Goal: Task Accomplishment & Management: Manage account settings

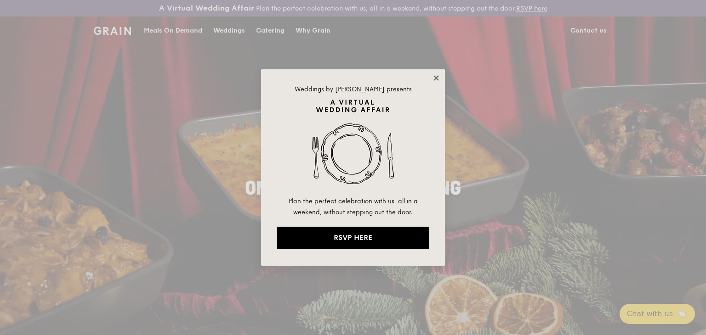
click at [437, 78] on icon at bounding box center [435, 77] width 5 height 5
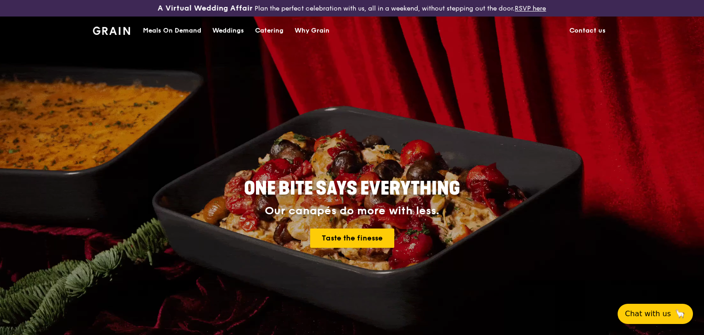
click at [107, 31] on img at bounding box center [111, 31] width 37 height 8
drag, startPoint x: 107, startPoint y: 31, endPoint x: 337, endPoint y: 85, distance: 236.9
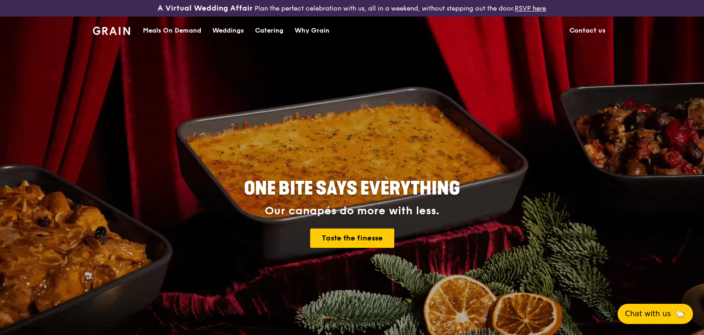
click at [337, 85] on div "ONE BITE SAYS EVERYTHING Our canapés do more with less. Taste the finesse" at bounding box center [352, 214] width 515 height 340
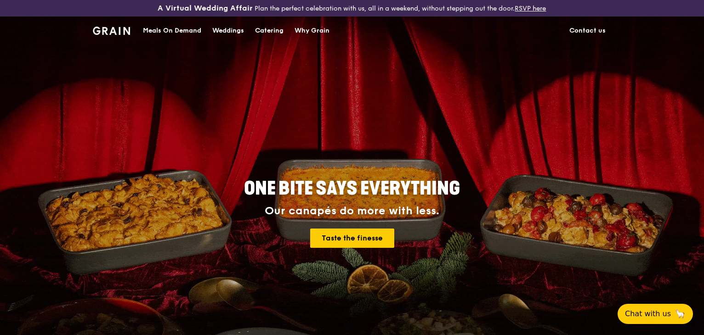
click at [162, 30] on div "Meals On Demand" at bounding box center [172, 31] width 58 height 28
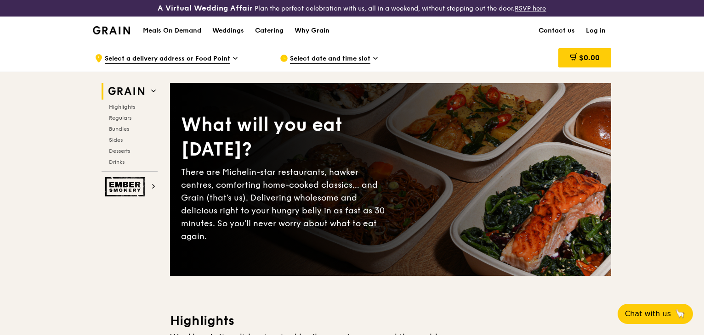
click at [591, 29] on link "Log in" at bounding box center [595, 31] width 31 height 28
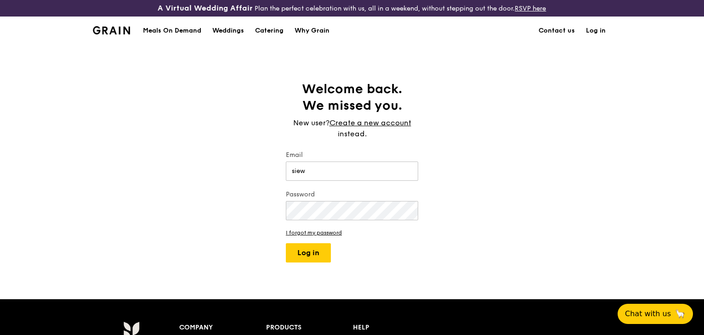
type input "[EMAIL_ADDRESS][DOMAIN_NAME]"
click at [286, 244] on button "Log in" at bounding box center [308, 253] width 45 height 19
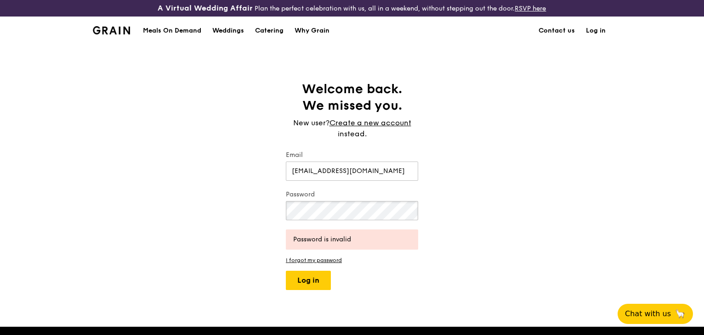
click at [171, 207] on div "Welcome back. We missed you. New user? Create a new account instead. Email [EMA…" at bounding box center [352, 186] width 704 height 210
click at [286, 271] on button "Log in" at bounding box center [308, 280] width 45 height 19
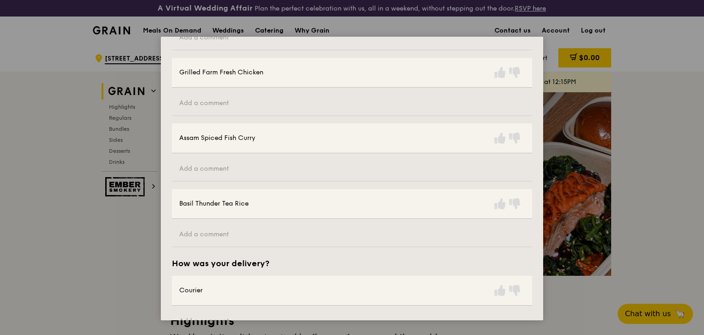
scroll to position [201, 0]
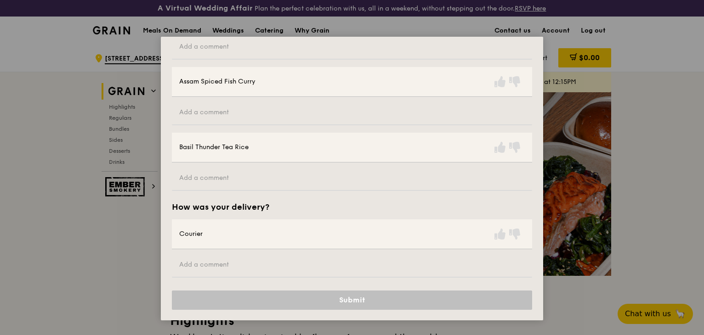
click at [500, 88] on div "Assam Spiced Fish Curry" at bounding box center [352, 82] width 360 height 30
click at [497, 81] on icon at bounding box center [499, 81] width 11 height 11
click at [500, 148] on icon at bounding box center [499, 147] width 11 height 11
click at [497, 237] on icon at bounding box center [499, 234] width 11 height 11
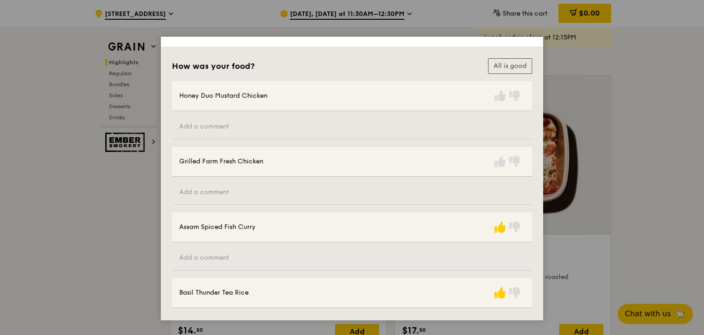
scroll to position [0, 0]
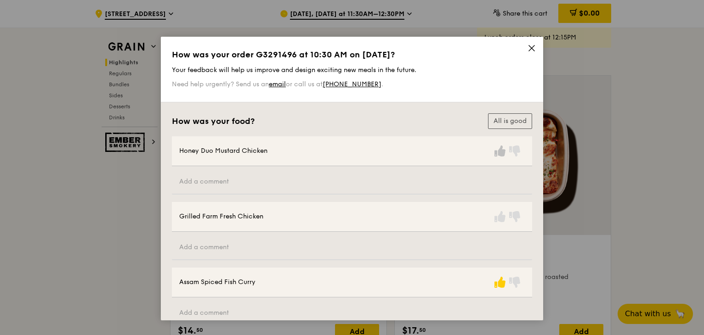
click at [499, 152] on icon at bounding box center [499, 151] width 11 height 11
click at [500, 216] on icon at bounding box center [499, 216] width 11 height 11
click at [504, 126] on button "All is good" at bounding box center [510, 122] width 44 height 16
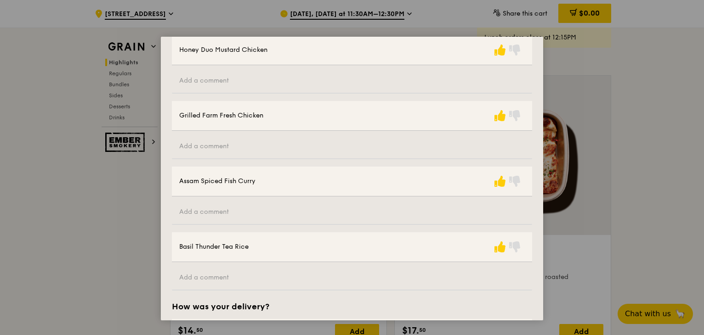
scroll to position [201, 0]
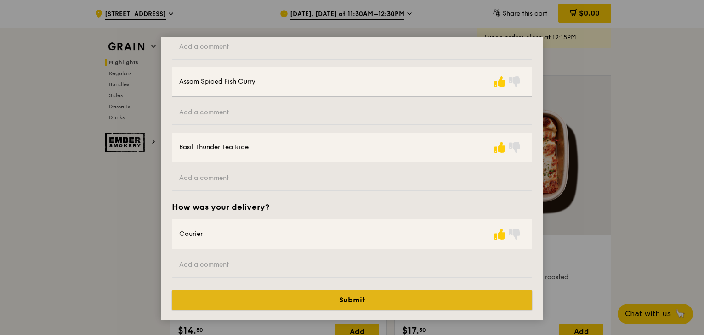
click at [351, 303] on button "Submit" at bounding box center [352, 300] width 360 height 19
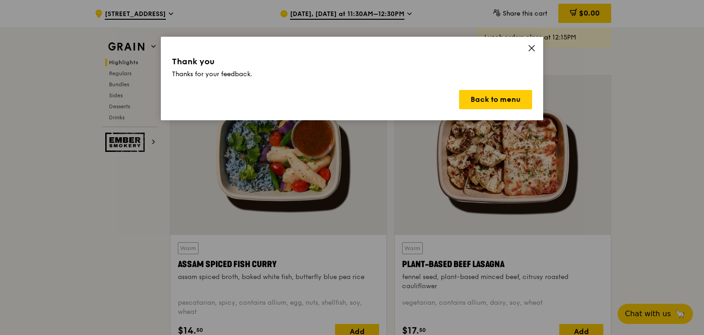
click at [532, 50] on icon at bounding box center [532, 48] width 8 height 8
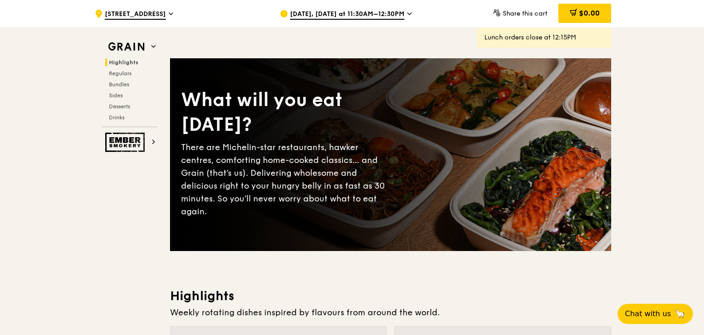
scroll to position [0, 0]
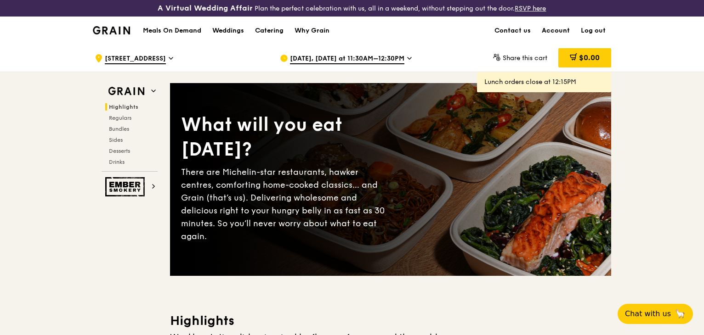
click at [562, 30] on link "Account" at bounding box center [555, 31] width 39 height 28
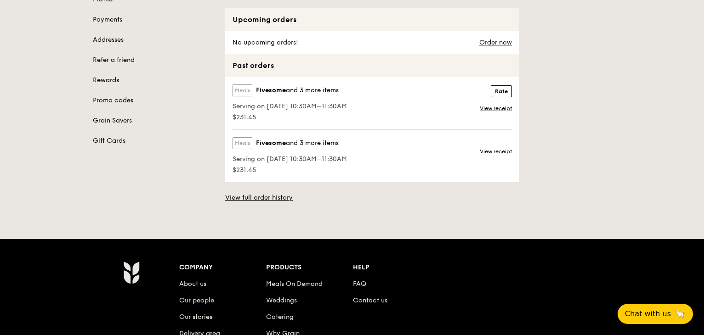
scroll to position [136, 0]
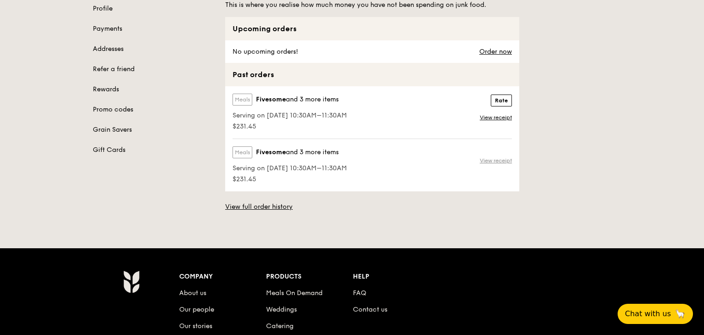
click at [488, 161] on link "View receipt" at bounding box center [496, 160] width 32 height 7
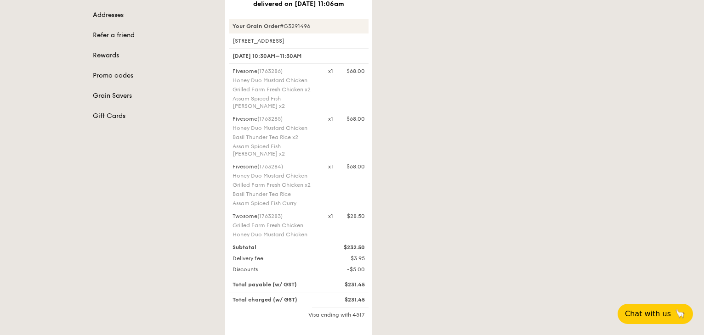
scroll to position [230, 0]
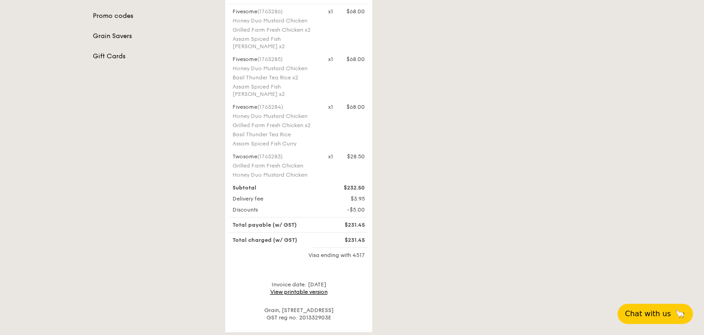
click at [295, 289] on link "View printable version" at bounding box center [298, 292] width 57 height 6
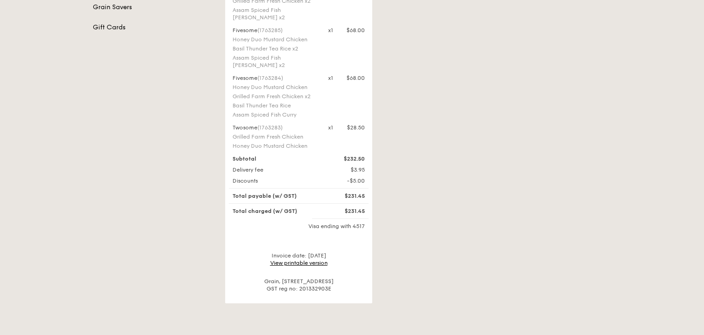
scroll to position [276, 0]
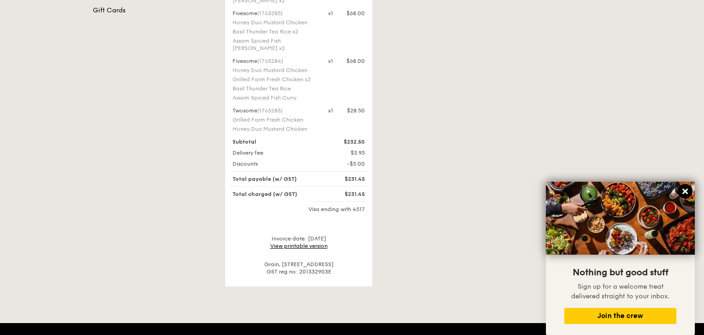
click at [686, 193] on icon at bounding box center [685, 192] width 6 height 6
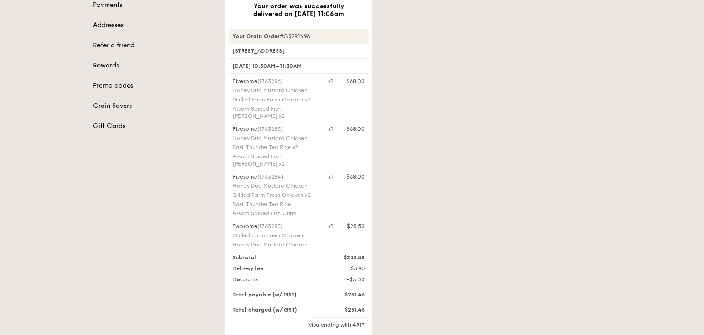
scroll to position [0, 0]
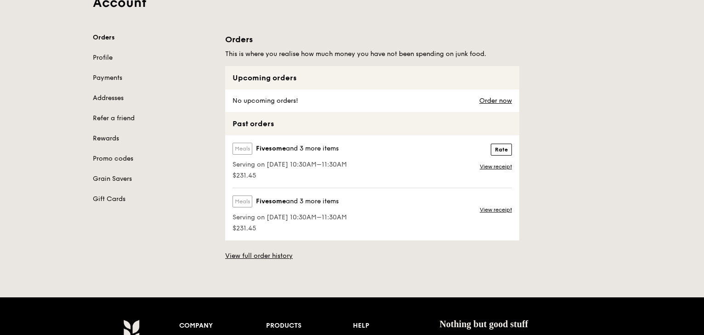
scroll to position [92, 0]
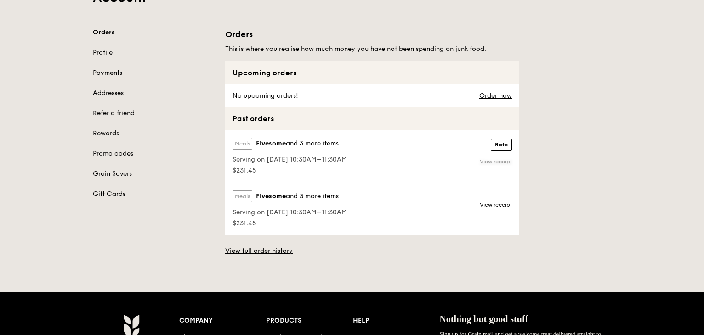
click at [491, 162] on link "View receipt" at bounding box center [496, 161] width 32 height 7
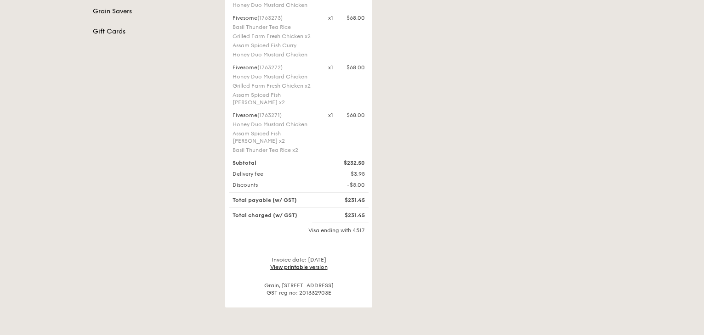
scroll to position [276, 0]
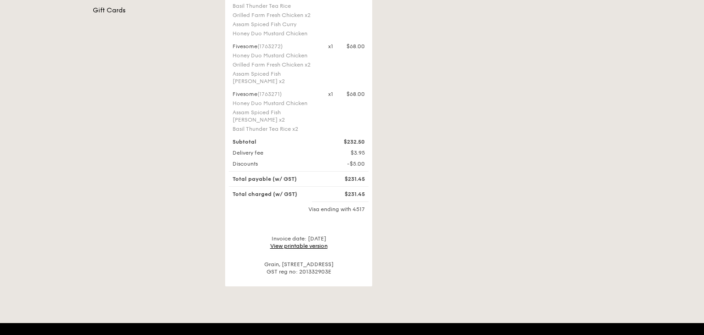
click at [299, 243] on link "View printable version" at bounding box center [298, 246] width 57 height 6
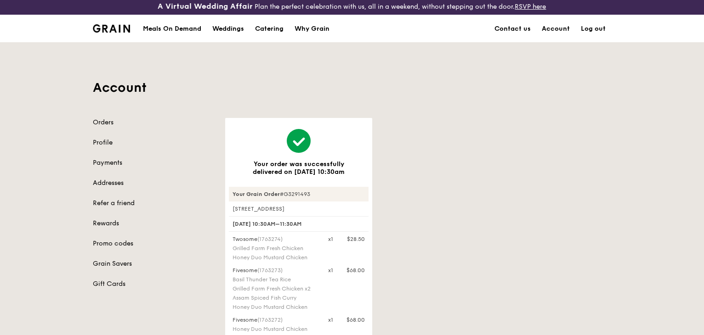
scroll to position [0, 0]
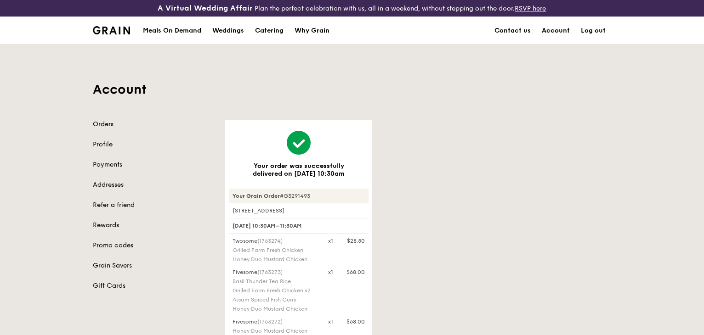
click at [557, 29] on link "Account" at bounding box center [555, 31] width 39 height 28
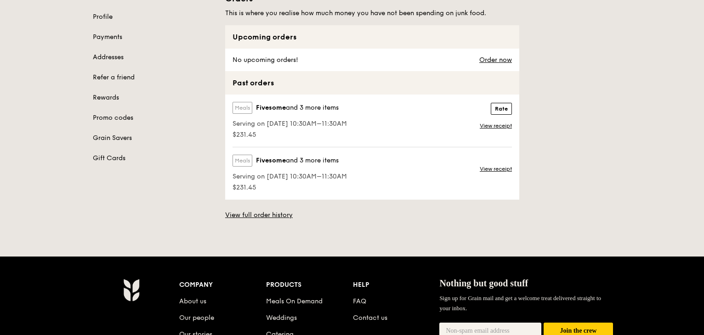
scroll to position [138, 0]
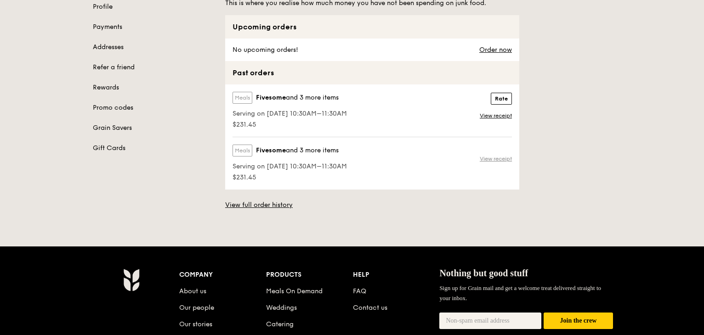
click at [499, 159] on link "View receipt" at bounding box center [496, 158] width 32 height 7
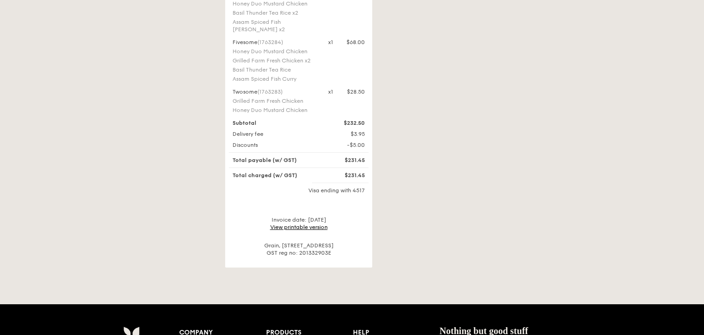
scroll to position [322, 0]
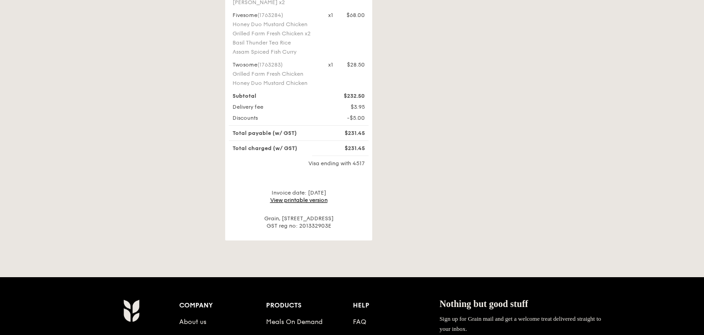
click at [318, 197] on link "View printable version" at bounding box center [298, 200] width 57 height 6
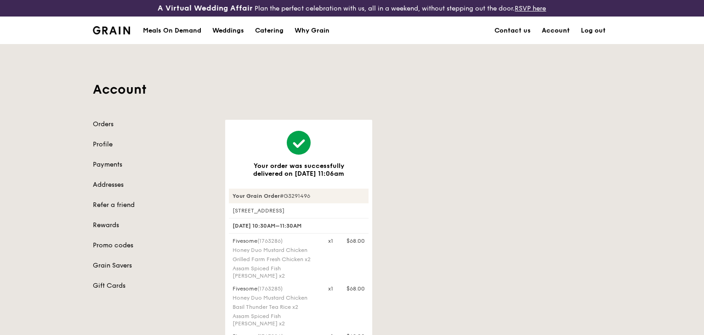
click at [558, 28] on link "Account" at bounding box center [555, 31] width 39 height 28
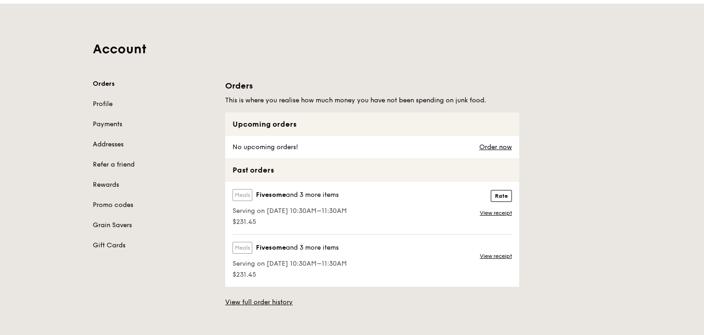
scroll to position [138, 0]
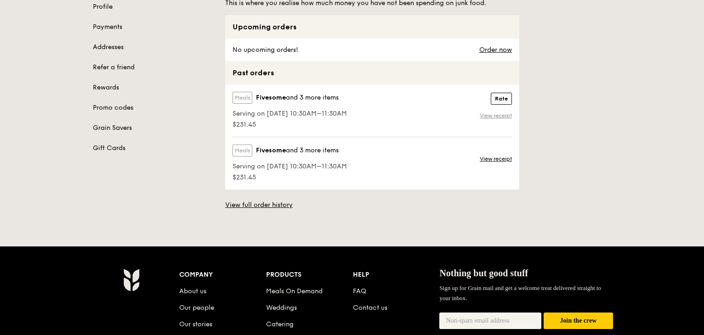
click at [489, 116] on link "View receipt" at bounding box center [496, 115] width 32 height 7
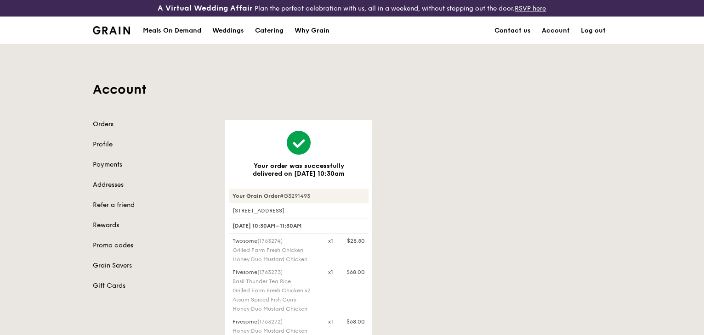
drag, startPoint x: 311, startPoint y: 195, endPoint x: 281, endPoint y: 195, distance: 29.4
click at [281, 195] on div "Your Grain Order #G3291493" at bounding box center [299, 196] width 140 height 15
copy div "#G3291493"
click at [415, 222] on div "Your order was successfully delivered on Sep 26, 10:30am Your Grain Order #G329…" at bounding box center [418, 341] width 397 height 443
click at [588, 27] on link "Log out" at bounding box center [593, 31] width 36 height 28
